Goal: Task Accomplishment & Management: Complete application form

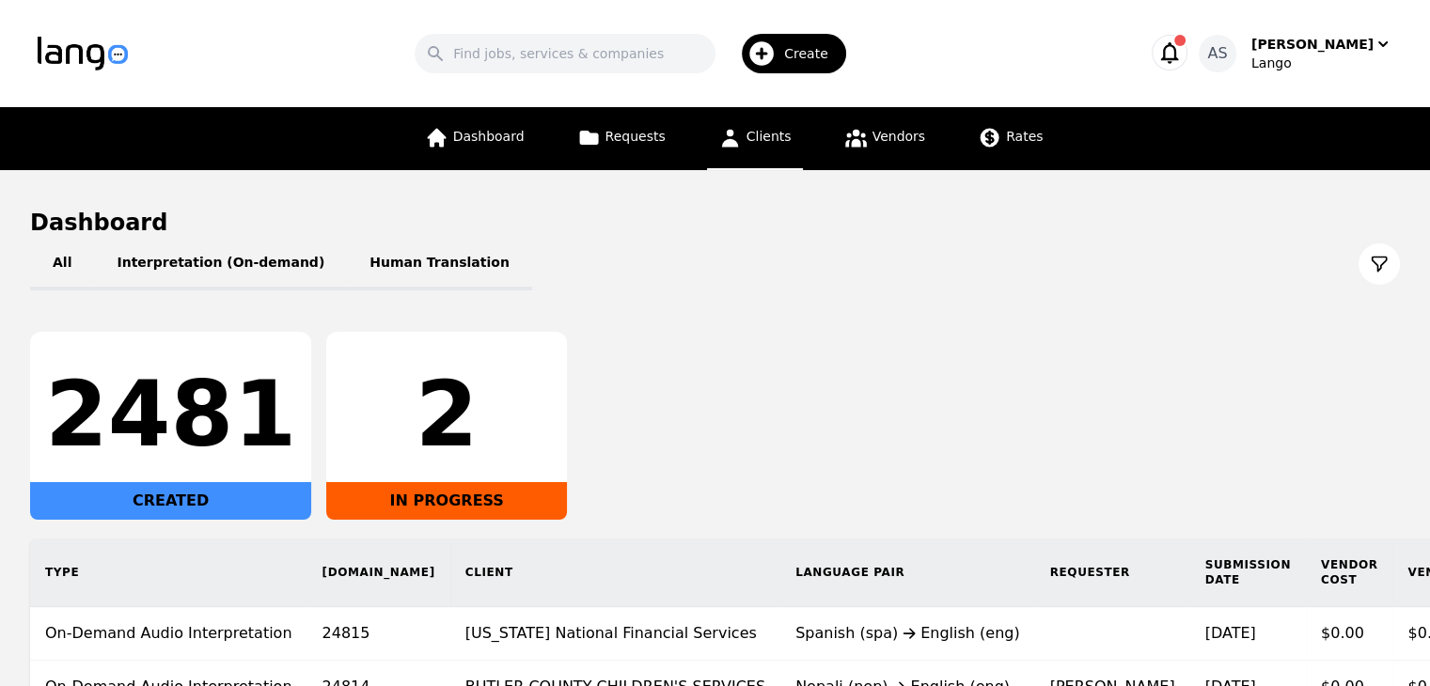
click at [737, 144] on icon at bounding box center [729, 139] width 17 height 18
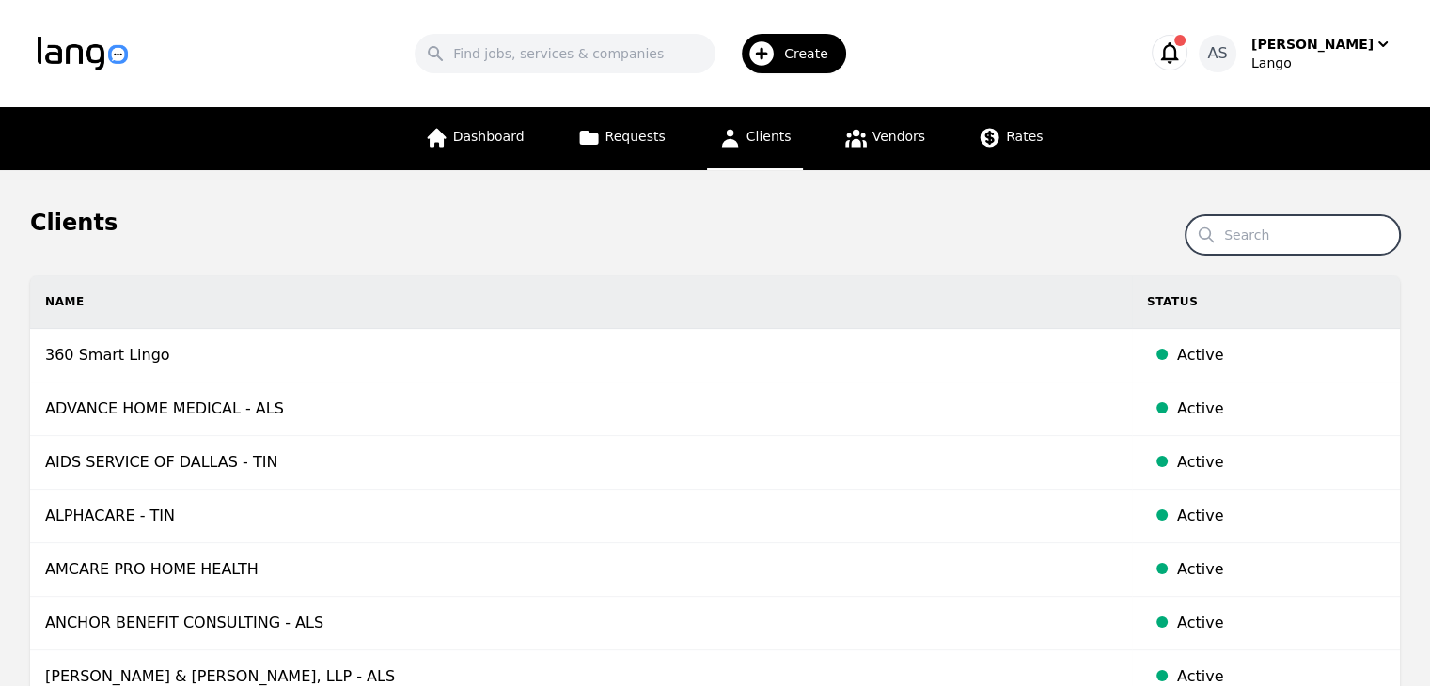
click at [1281, 244] on input "Search" at bounding box center [1293, 234] width 214 height 39
type input "chrysalis"
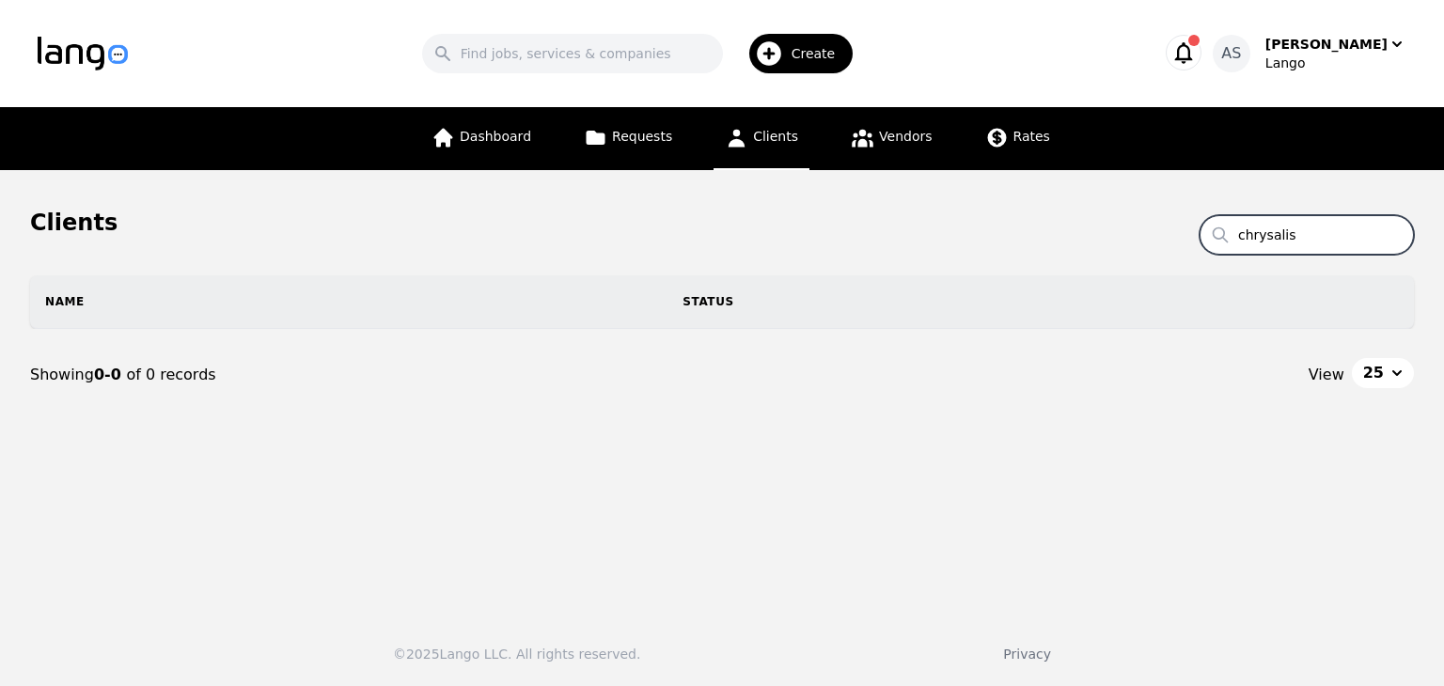
click at [838, 50] on span "Create" at bounding box center [820, 53] width 57 height 19
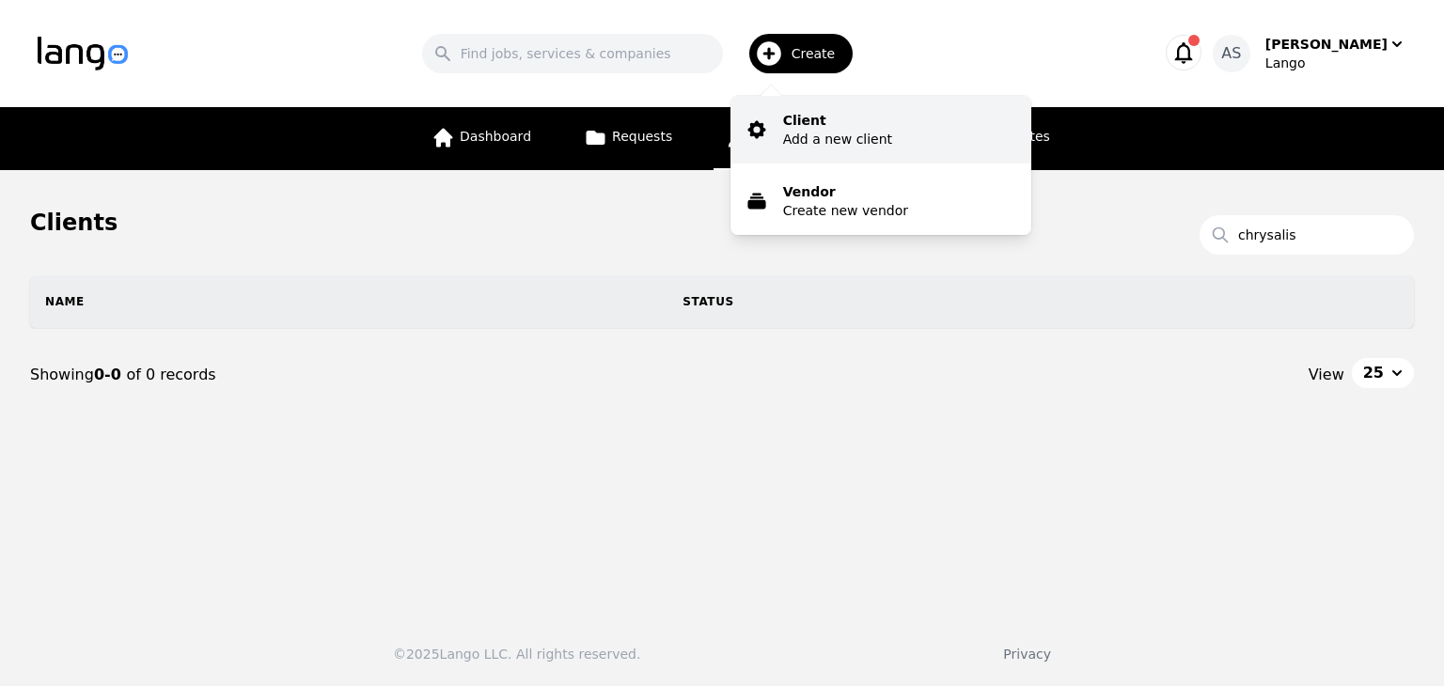
click at [832, 113] on p "Client" at bounding box center [837, 120] width 109 height 19
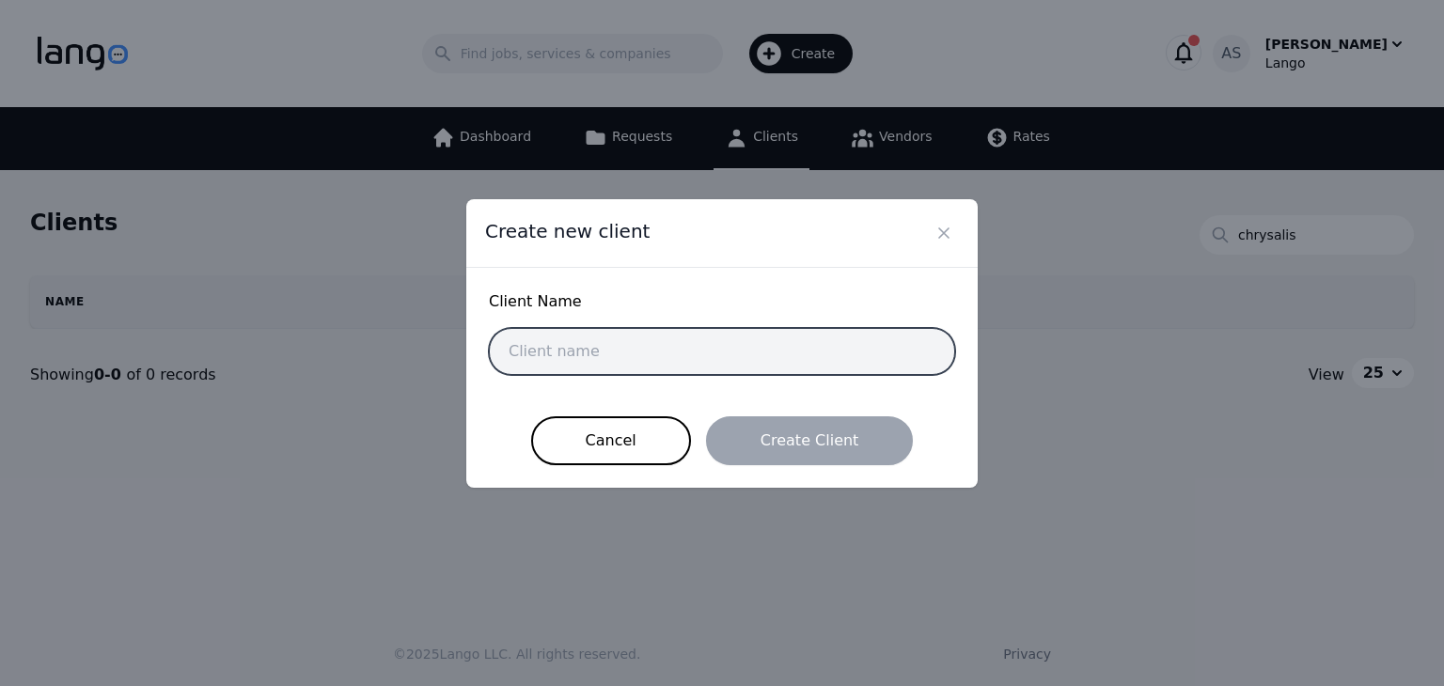
click at [685, 338] on input "text" at bounding box center [722, 351] width 466 height 47
paste input "[GEOGRAPHIC_DATA]"
type input "[GEOGRAPHIC_DATA]"
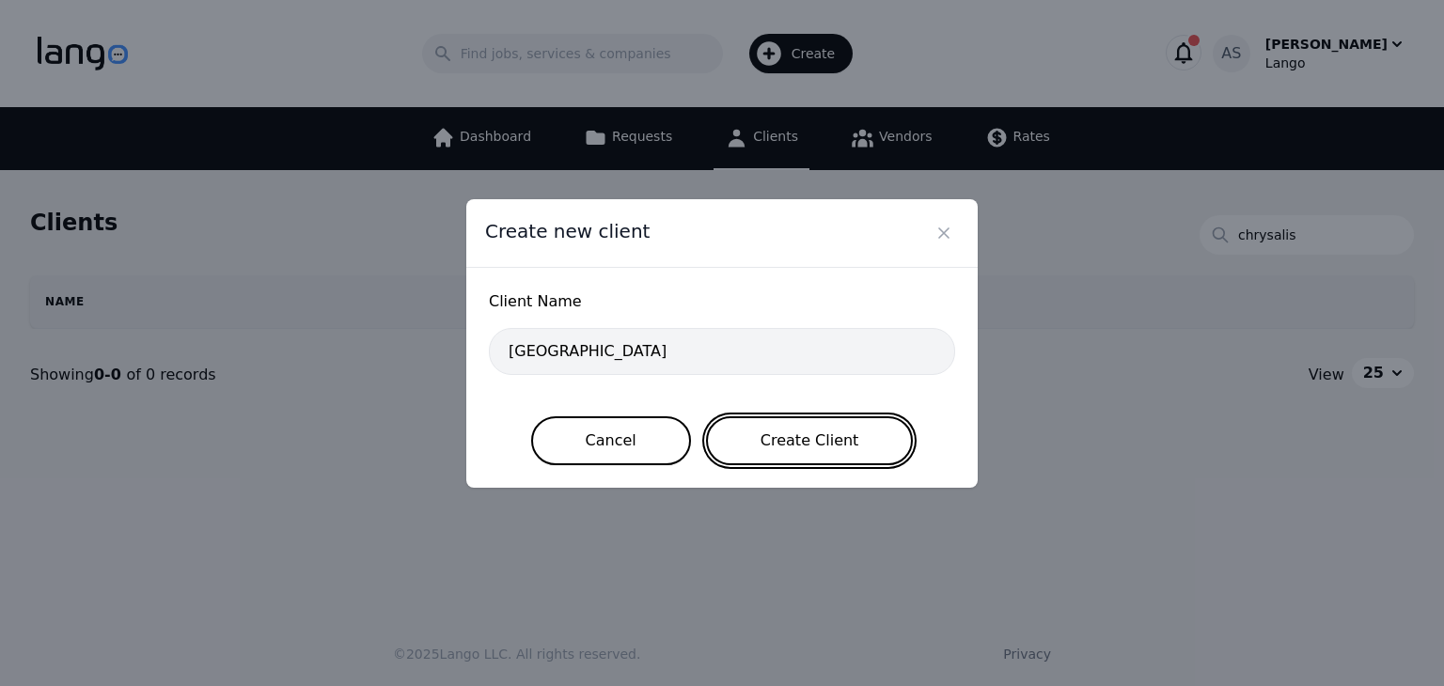
click at [824, 446] on button "Create Client" at bounding box center [810, 441] width 208 height 49
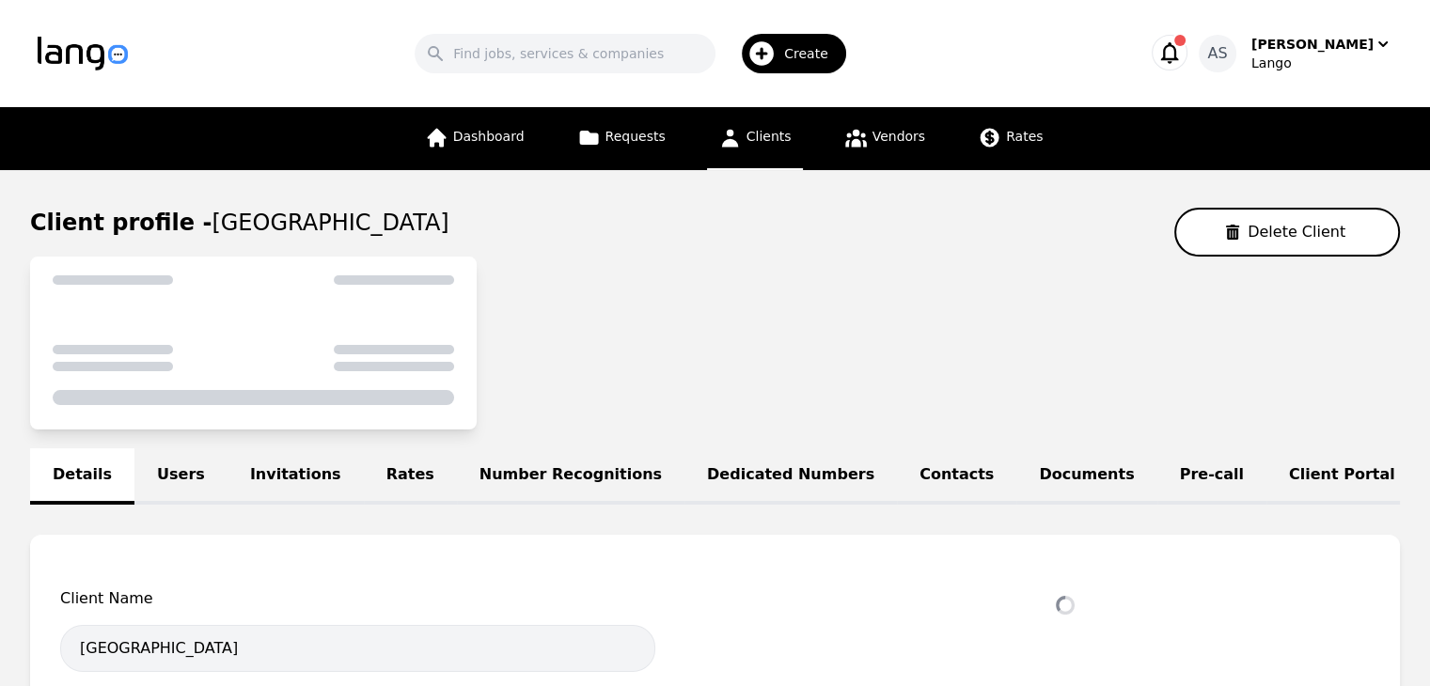
select select "active"
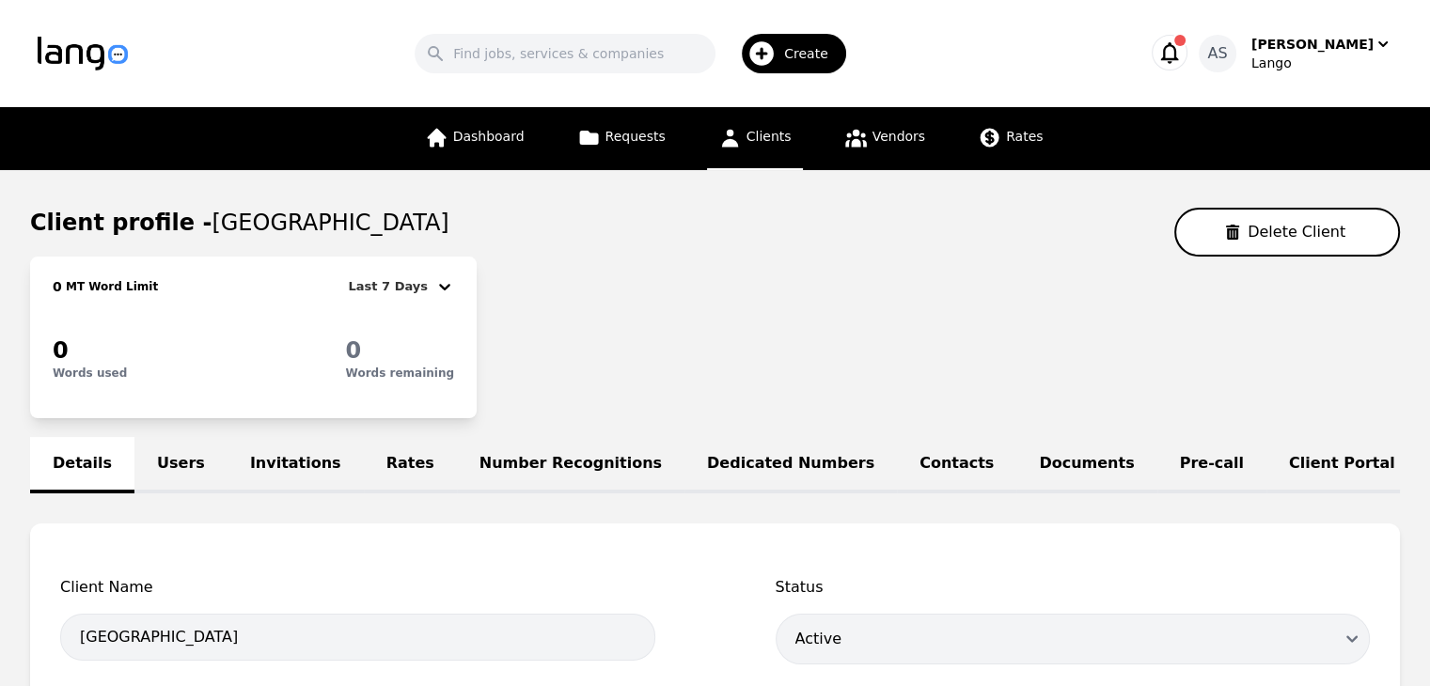
click at [159, 462] on link "Users" at bounding box center [180, 465] width 93 height 56
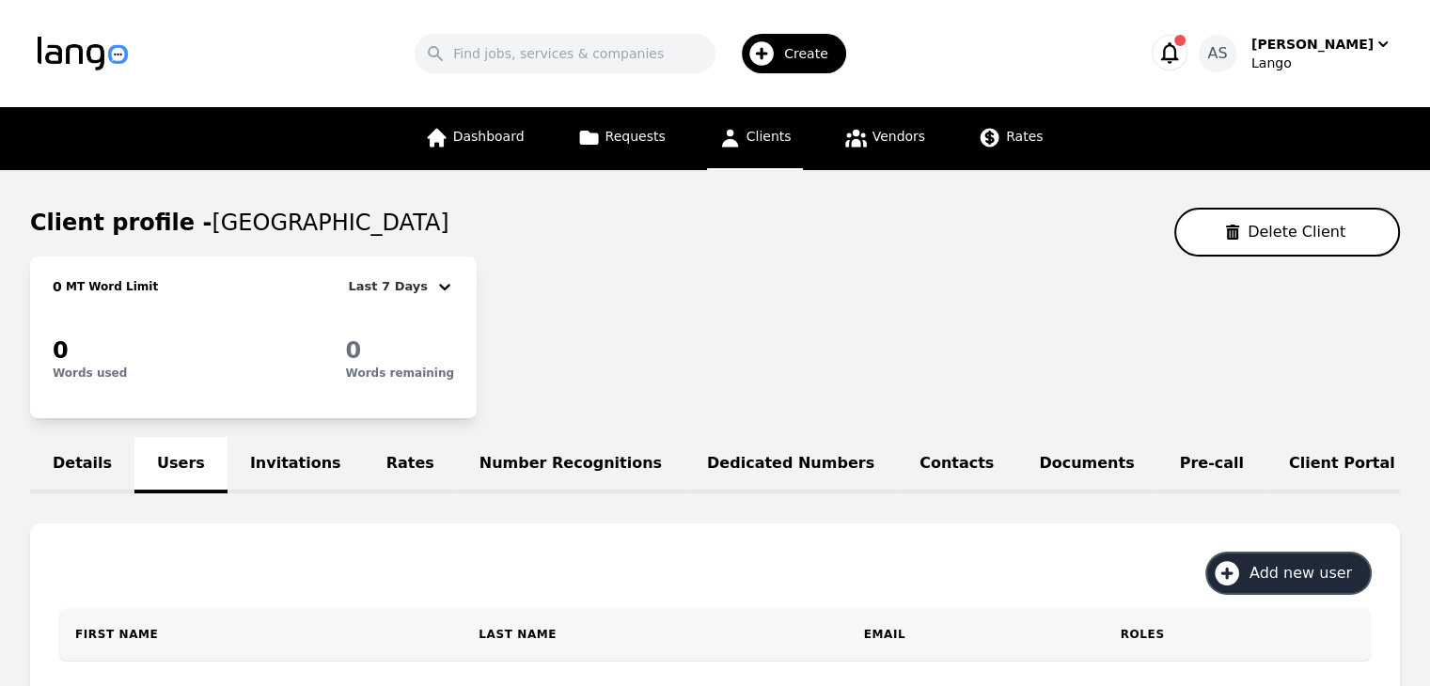
click at [1318, 576] on span "Add new user" at bounding box center [1308, 573] width 116 height 23
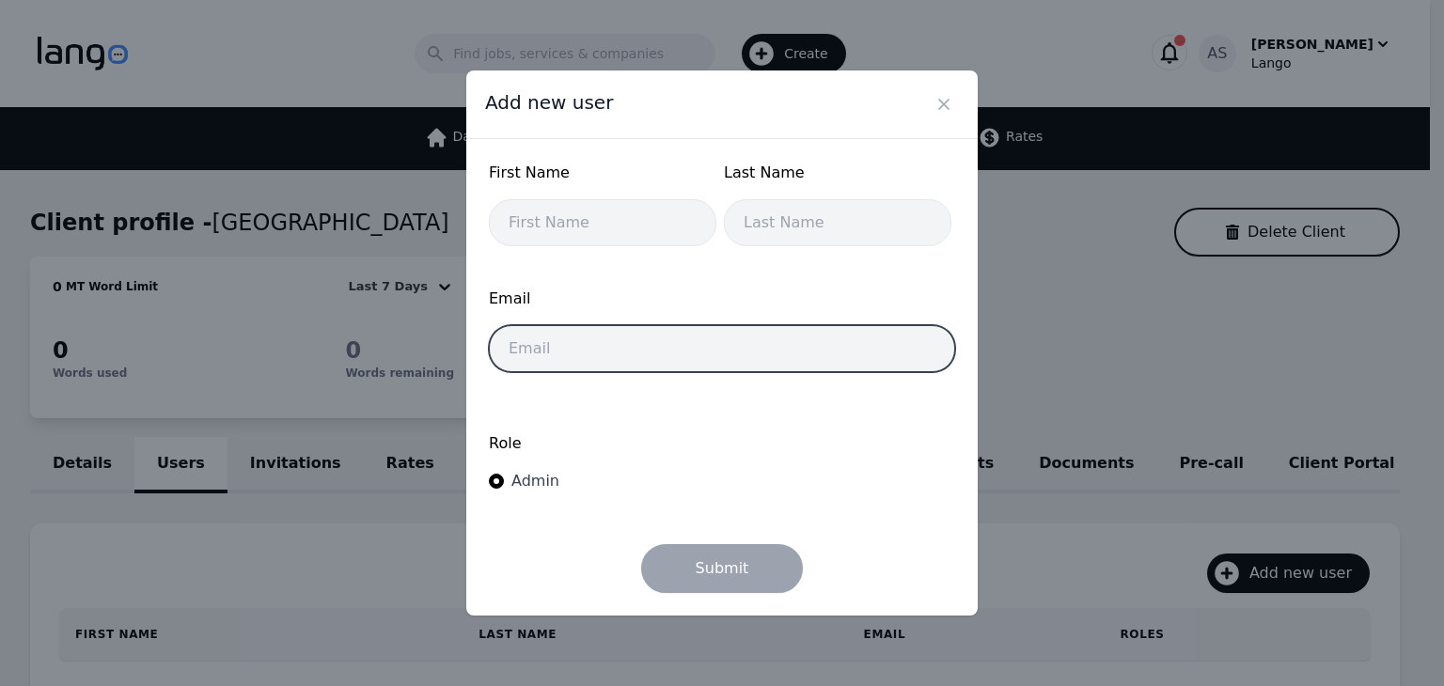
click at [734, 362] on input "email" at bounding box center [722, 348] width 466 height 47
paste input "[PERSON_NAME][EMAIL_ADDRESS][DOMAIN_NAME]"
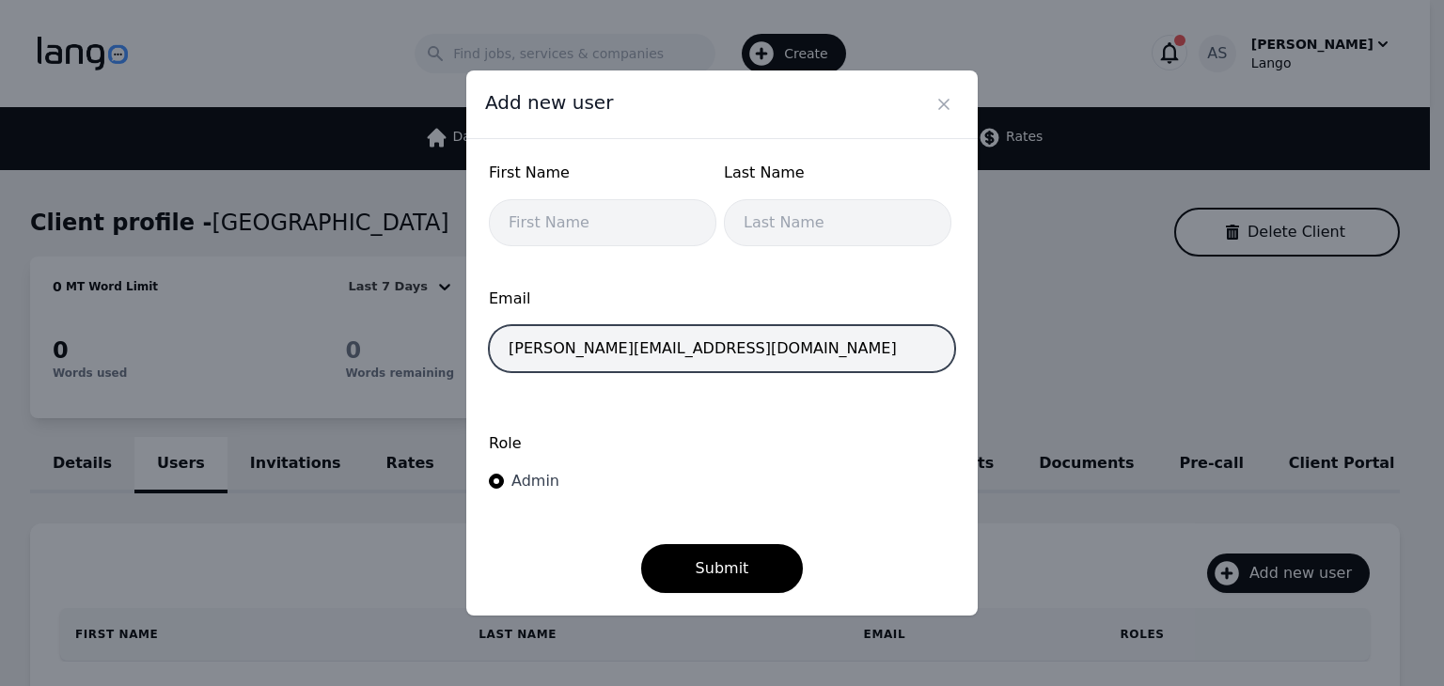
type input "[PERSON_NAME][EMAIL_ADDRESS][DOMAIN_NAME]"
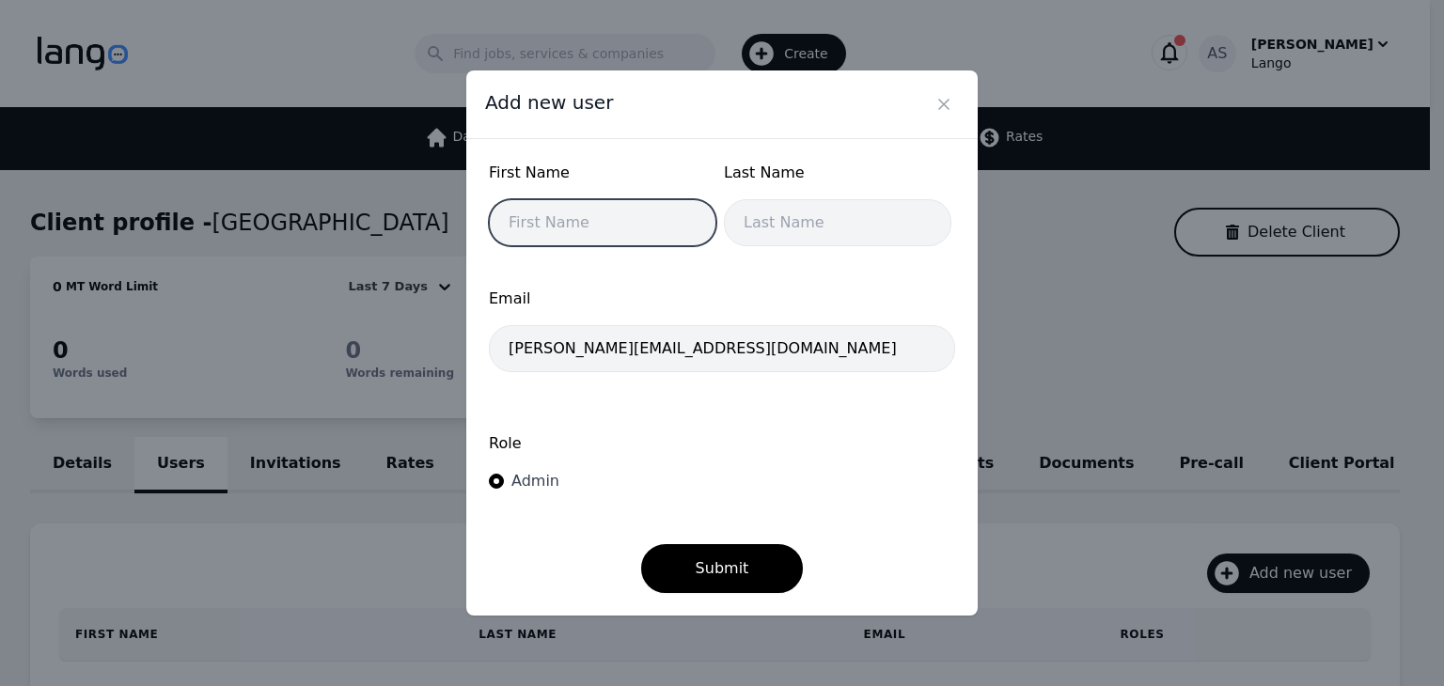
click at [592, 225] on input "text" at bounding box center [603, 222] width 228 height 47
type input "Spicer"
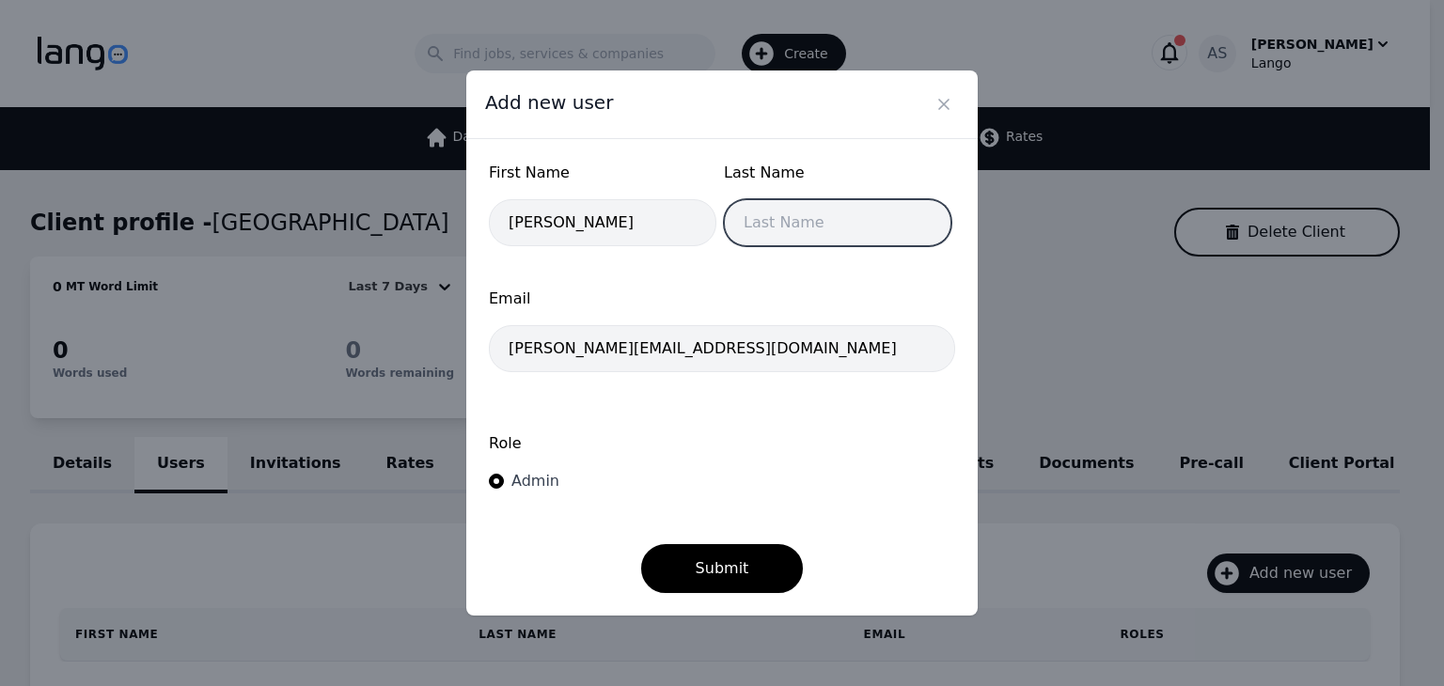
click at [746, 229] on input "text" at bounding box center [838, 222] width 228 height 47
type input "Ch"
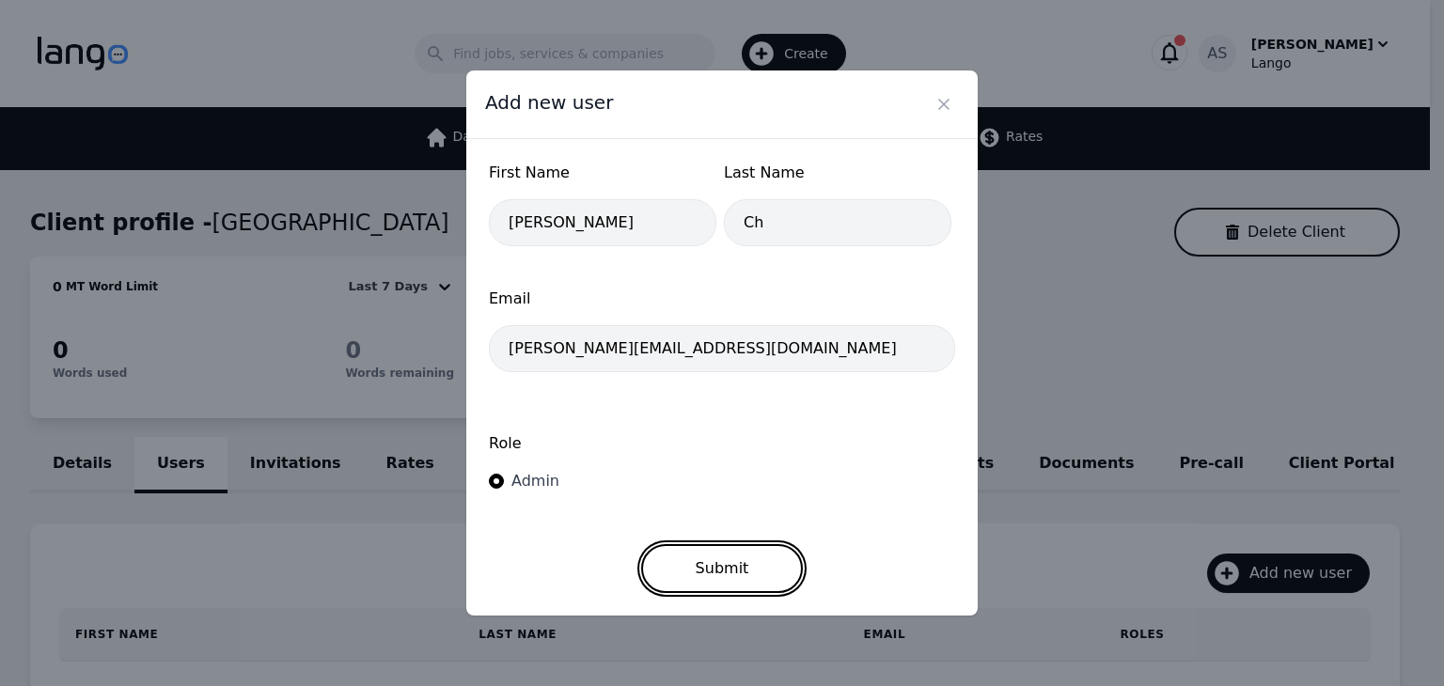
click at [737, 569] on button "Submit" at bounding box center [722, 568] width 163 height 49
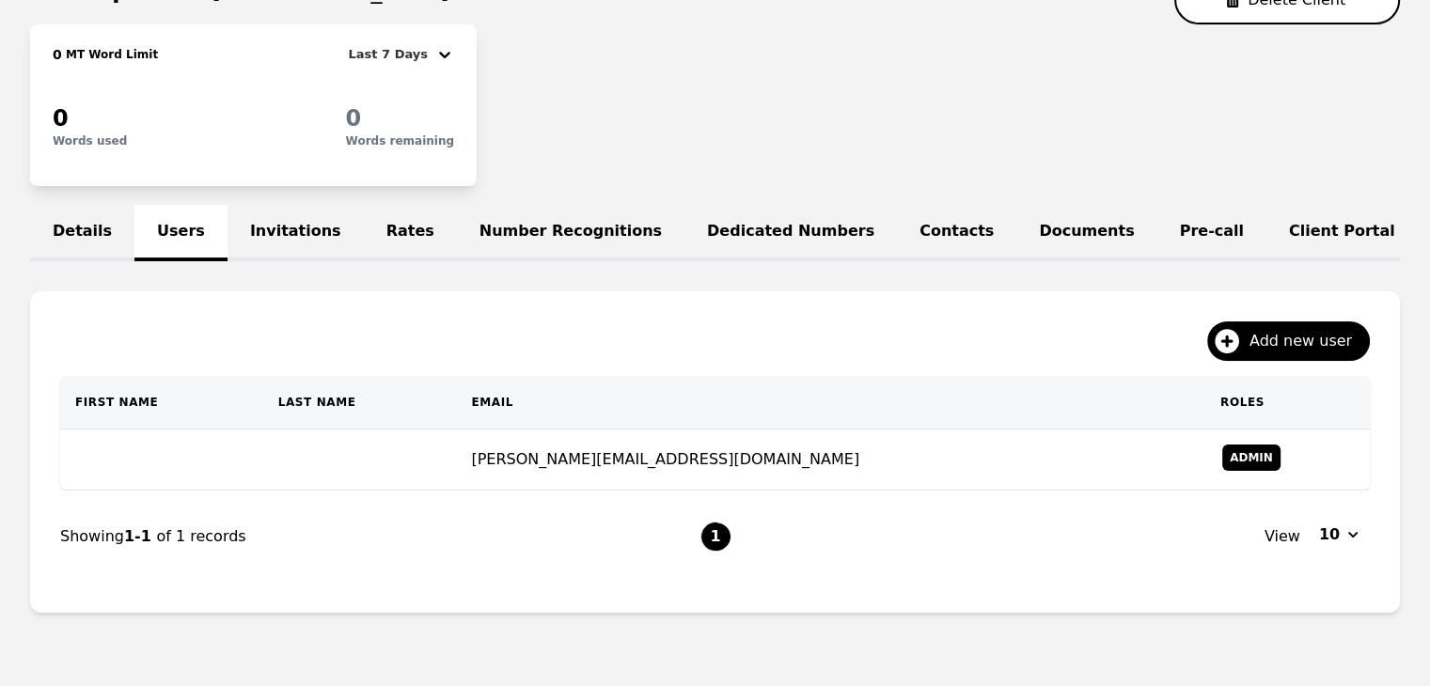
scroll to position [233, 0]
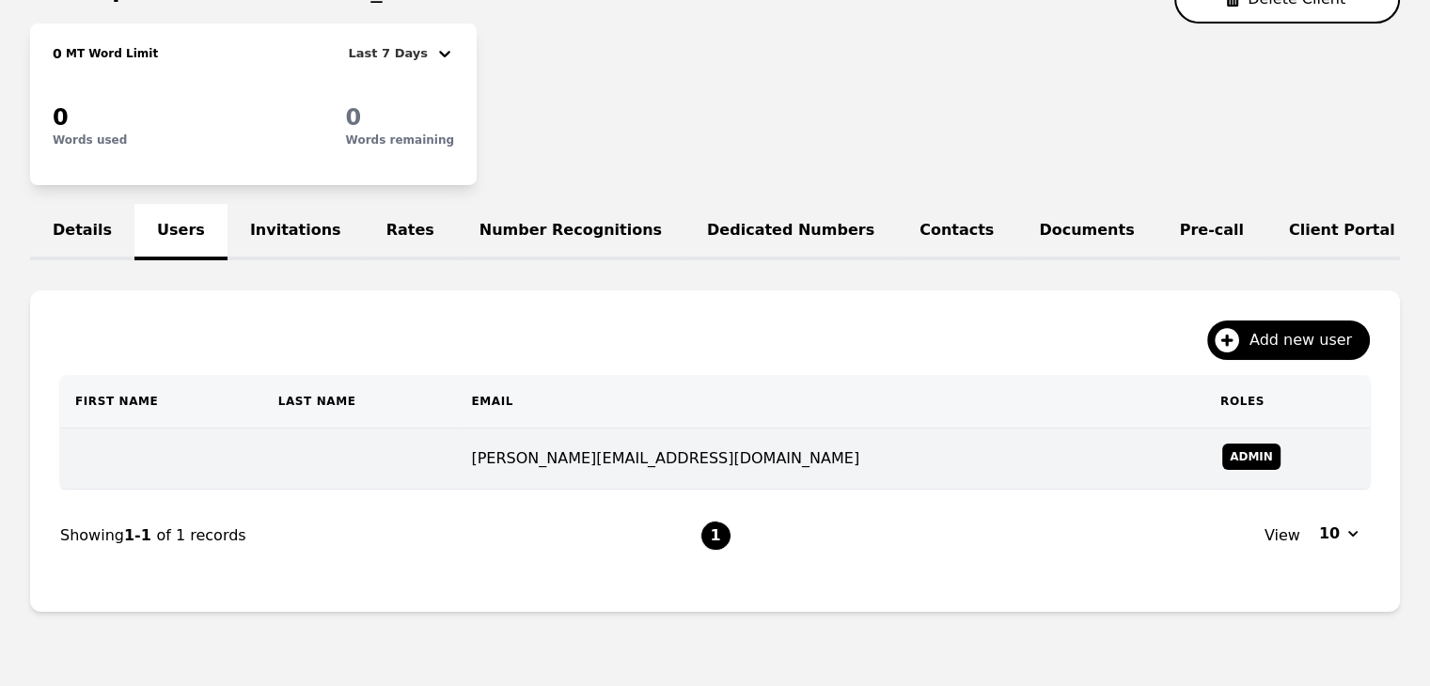
click at [387, 465] on td at bounding box center [360, 459] width 194 height 61
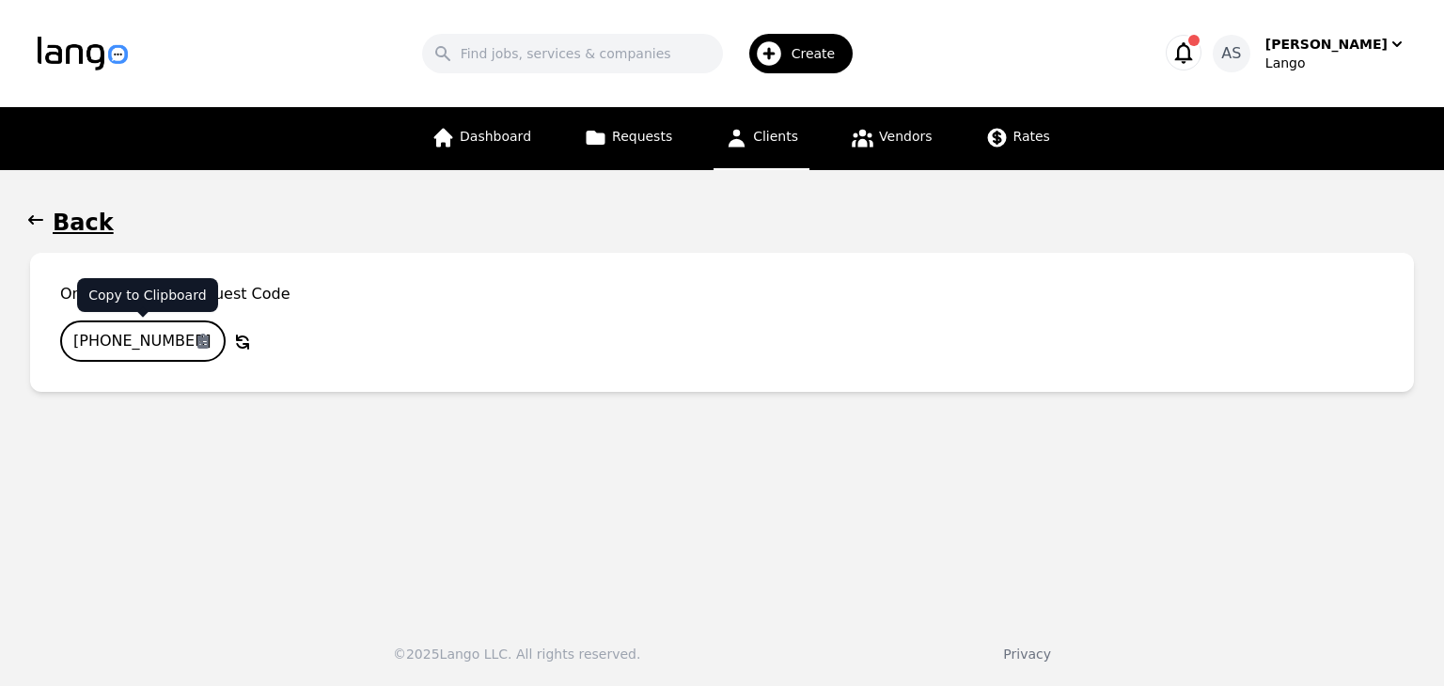
click at [165, 339] on input "[PHONE_NUMBER]" at bounding box center [142, 341] width 165 height 41
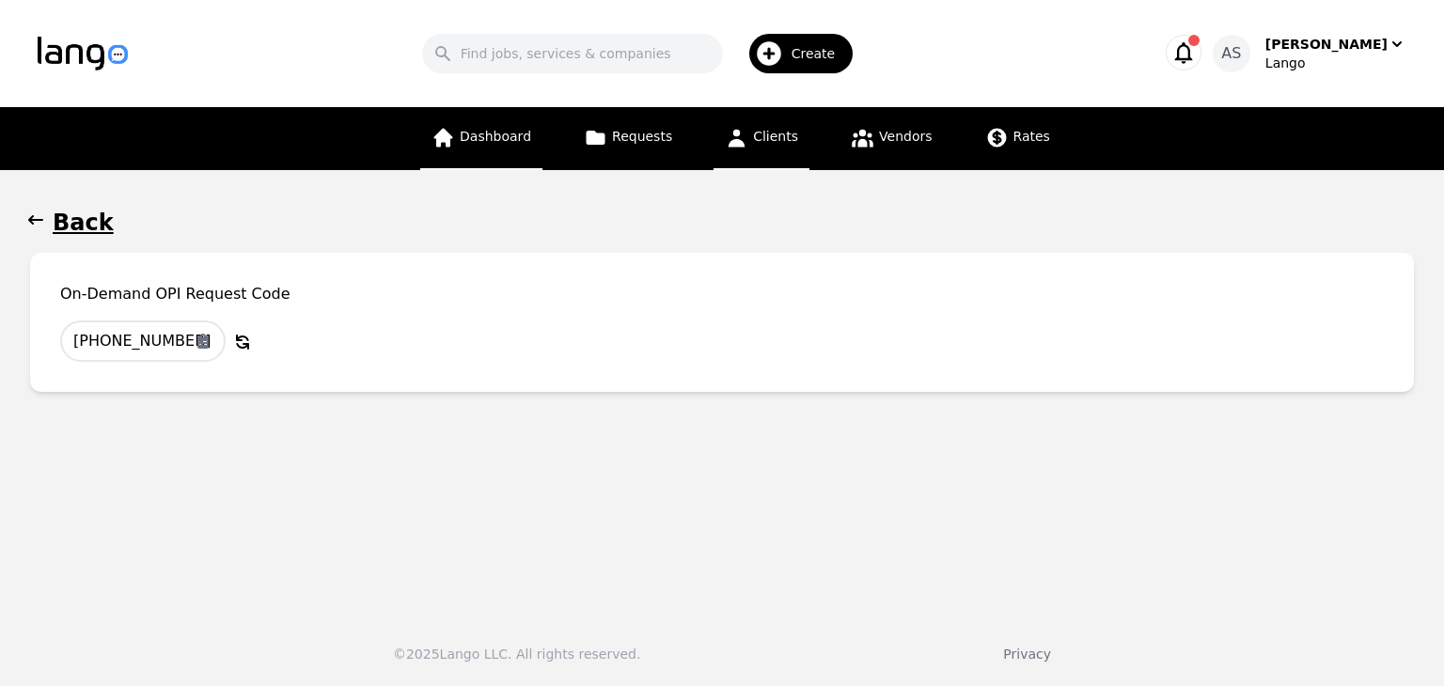
click at [521, 154] on link "Dashboard" at bounding box center [481, 138] width 122 height 63
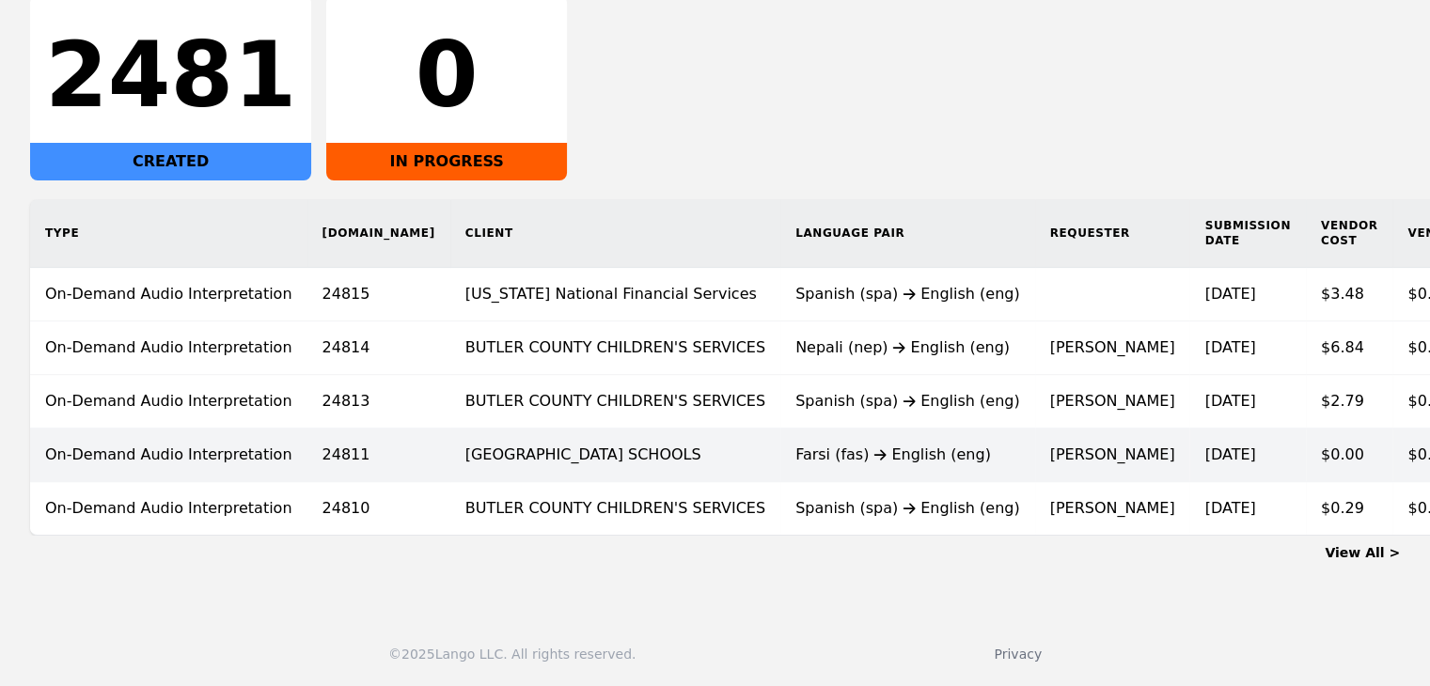
click at [780, 433] on td "Farsi (fas) English (eng)" at bounding box center [907, 456] width 255 height 54
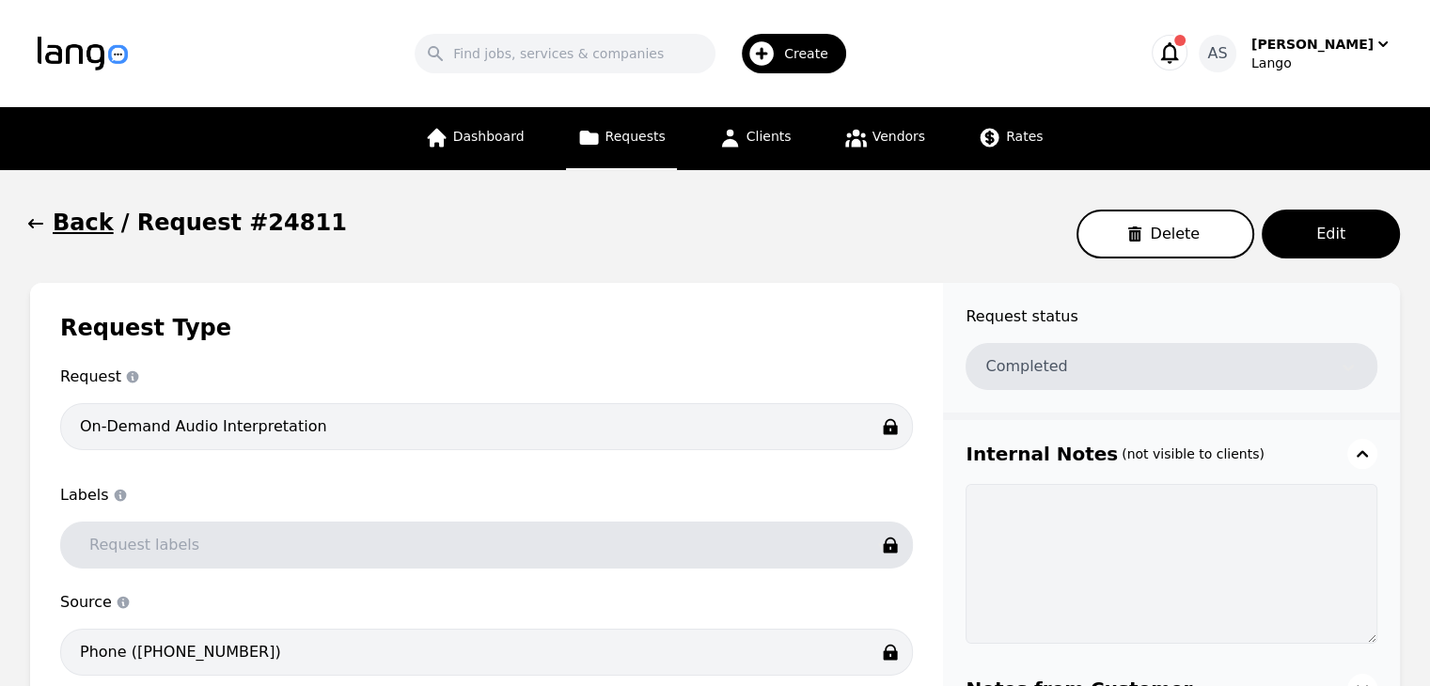
click at [34, 220] on icon "button" at bounding box center [35, 223] width 19 height 19
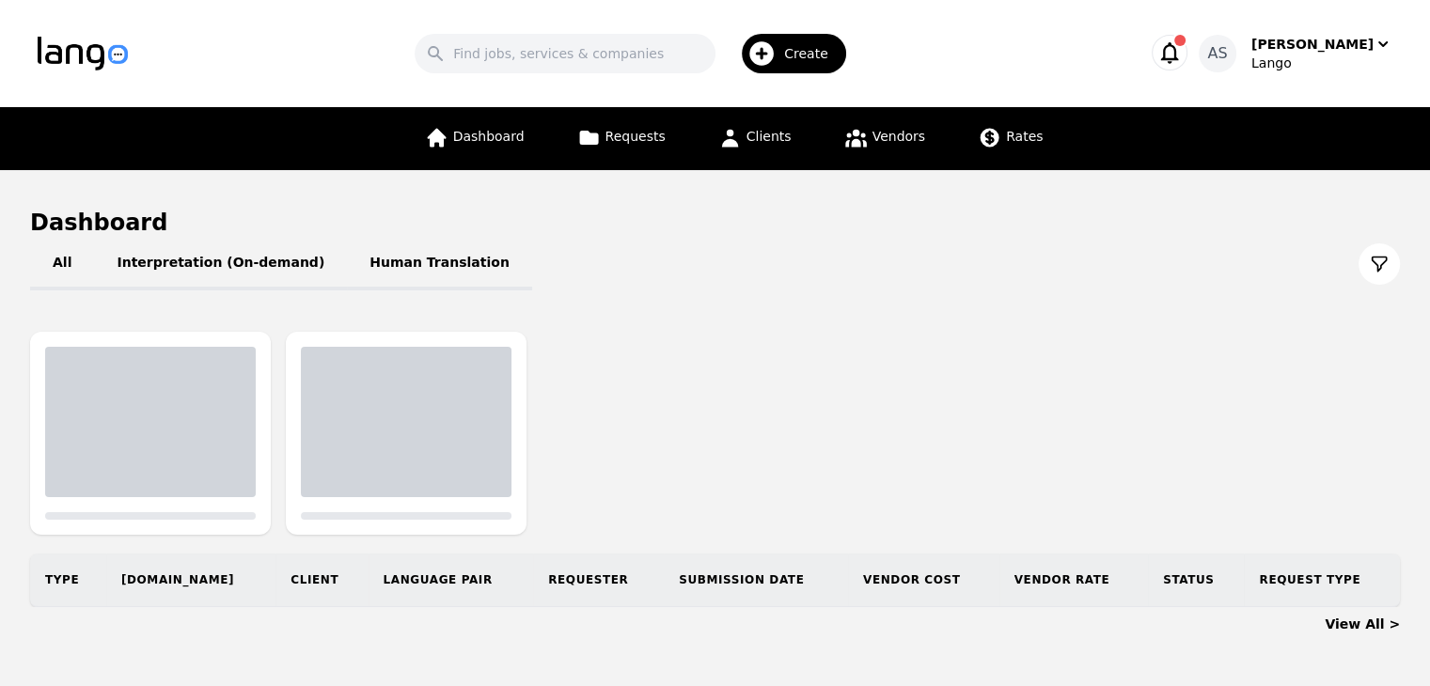
scroll to position [55, 0]
